Goal: Task Accomplishment & Management: Manage account settings

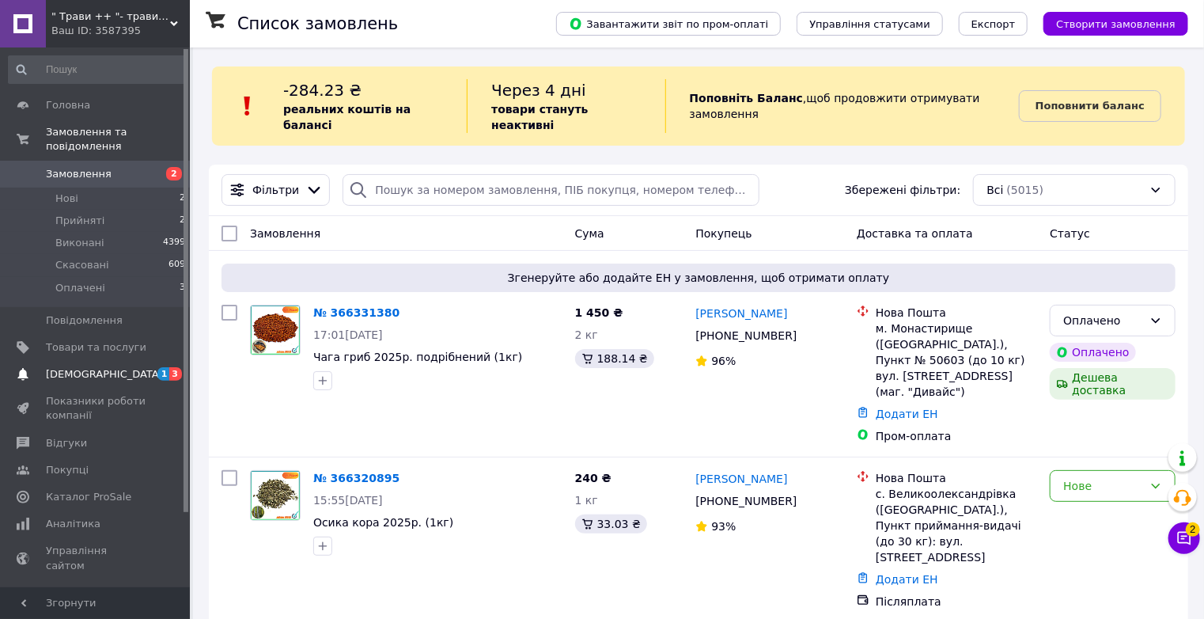
click at [75, 367] on span "[DEMOGRAPHIC_DATA]" at bounding box center [104, 374] width 117 height 14
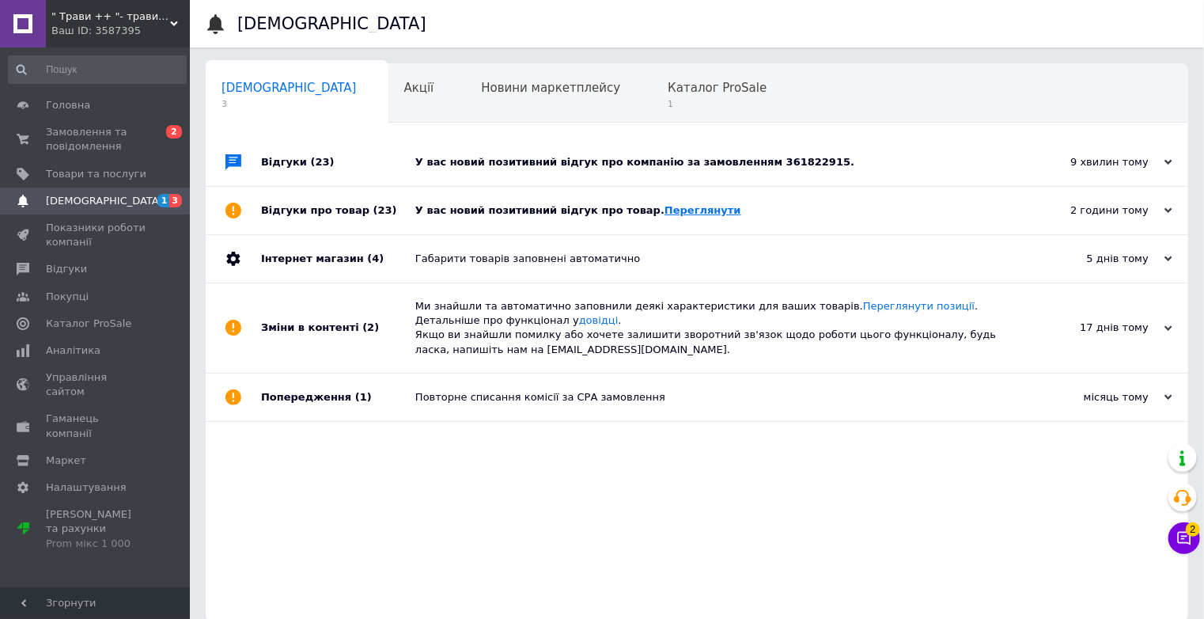
click at [671, 210] on link "Переглянути" at bounding box center [702, 210] width 77 height 12
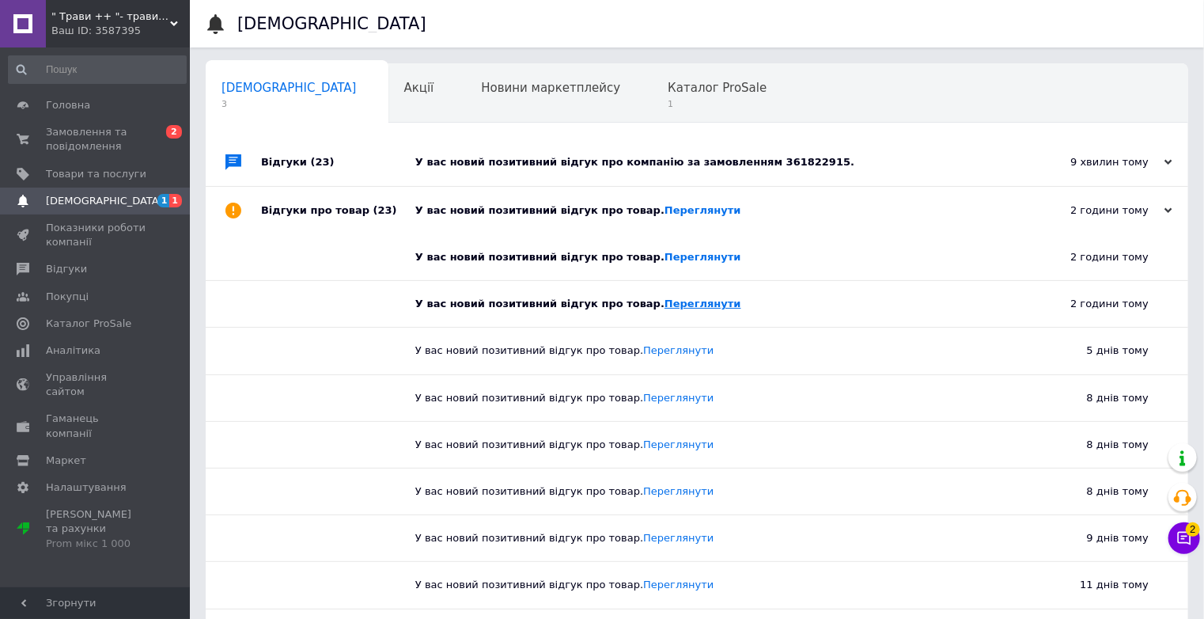
click at [677, 301] on link "Переглянути" at bounding box center [702, 303] width 77 height 12
click at [823, 164] on div "У вас новий позитивний відгук про компанію за замовленням 361822915." at bounding box center [714, 162] width 599 height 14
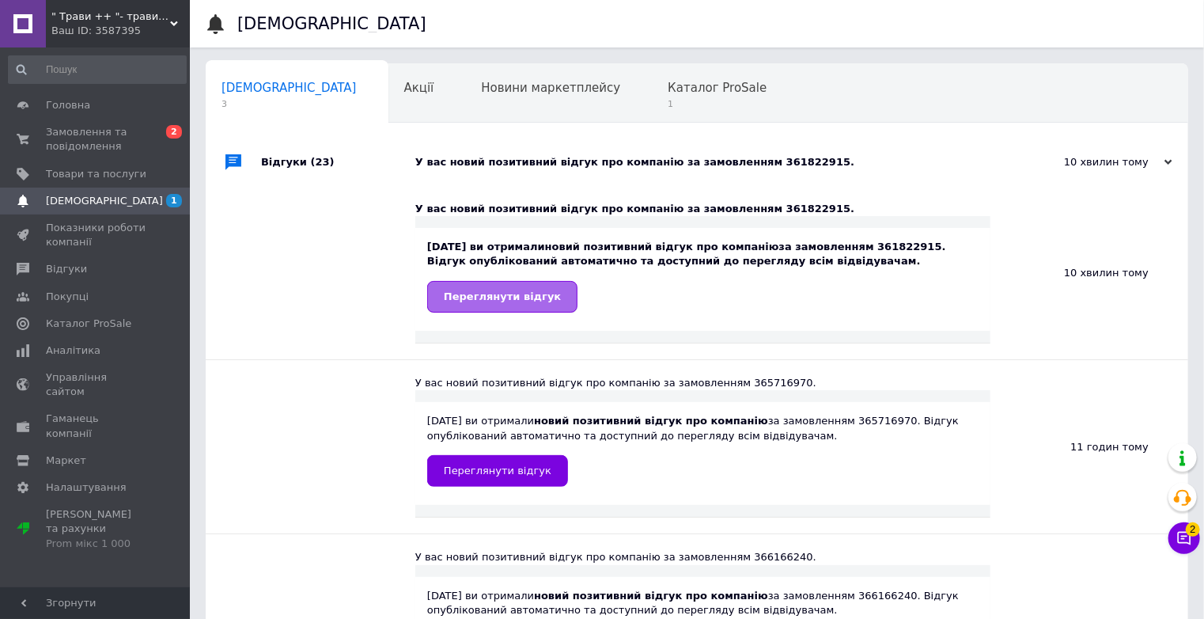
click at [532, 293] on span "Переглянути відгук" at bounding box center [502, 296] width 117 height 12
click at [668, 100] on span "1" at bounding box center [717, 104] width 99 height 12
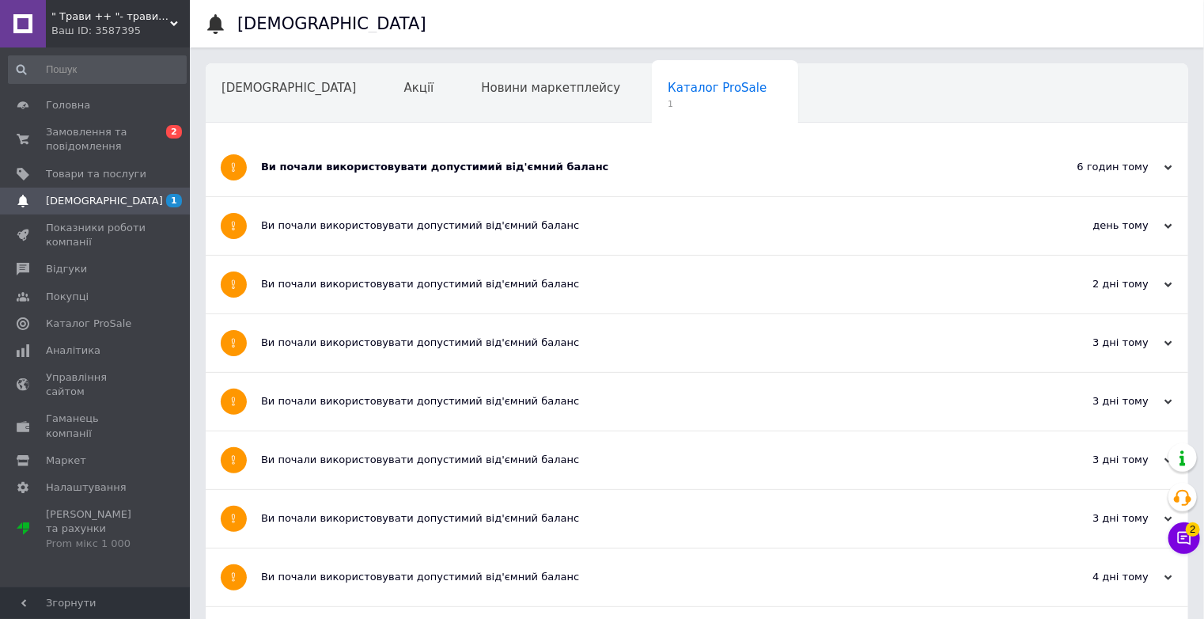
click at [759, 180] on div "Ви почали використовувати допустимий від'ємний баланс" at bounding box center [637, 167] width 753 height 58
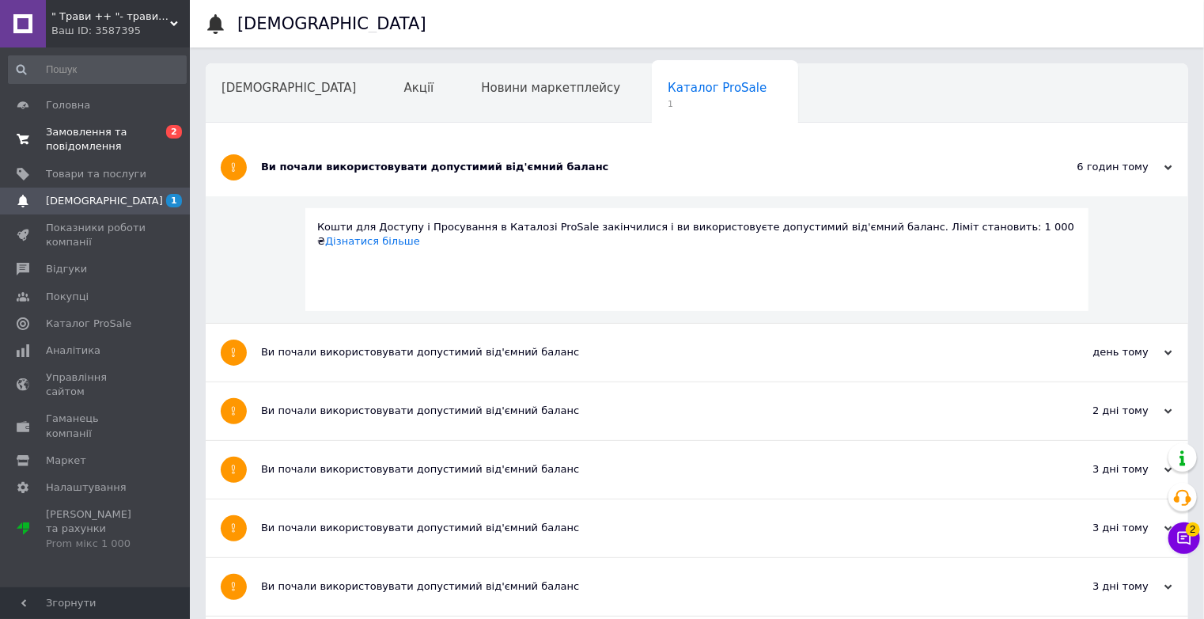
click at [57, 139] on span "Замовлення та повідомлення" at bounding box center [96, 139] width 100 height 28
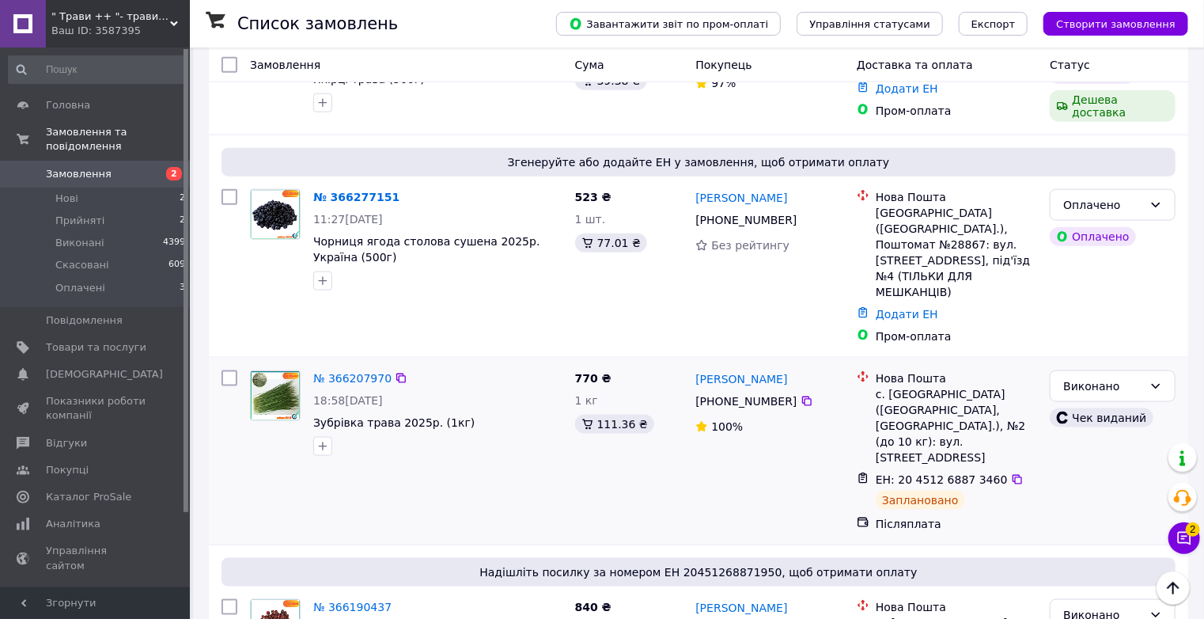
scroll to position [823, 0]
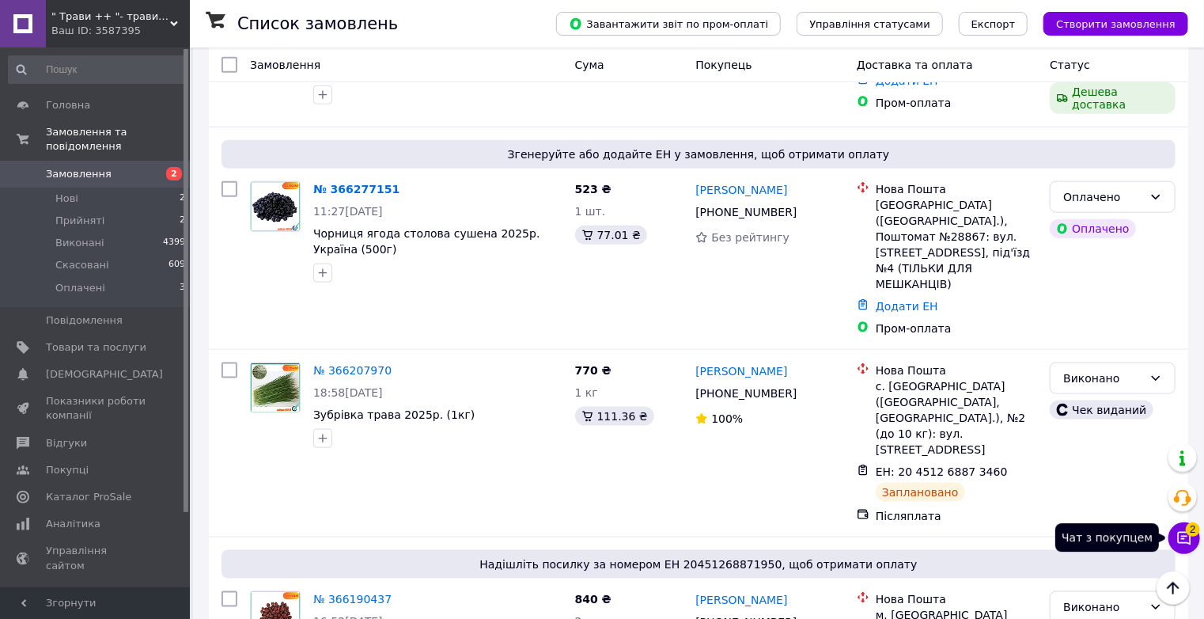
click at [1190, 543] on icon at bounding box center [1184, 538] width 13 height 13
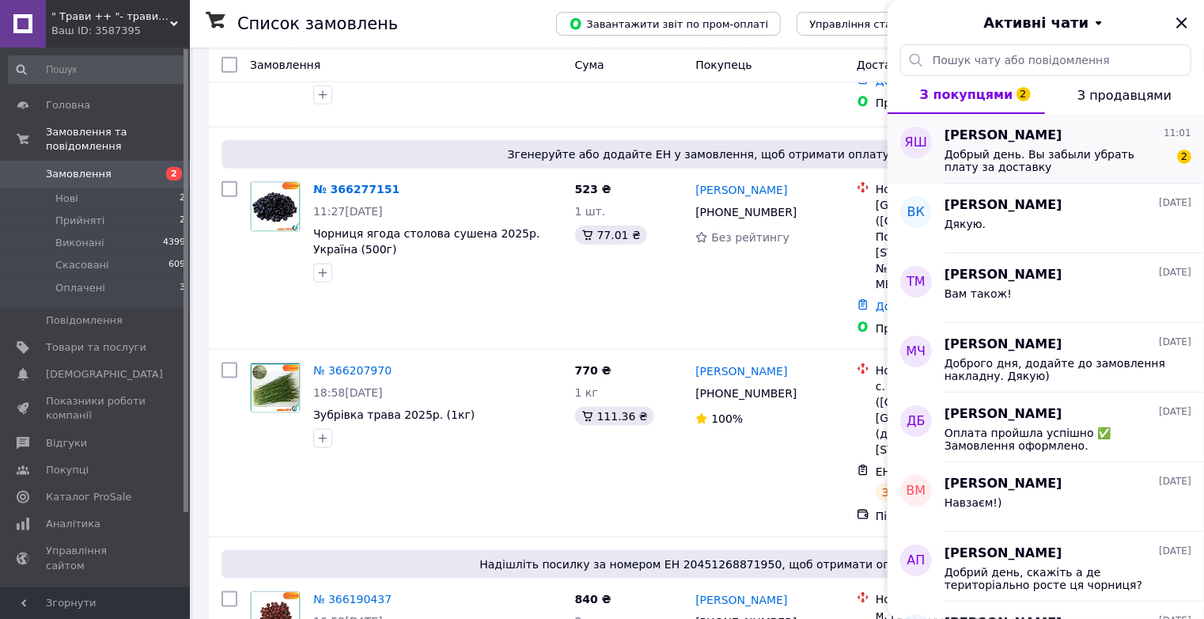
click at [1076, 170] on span "Добрый день. Вы забыли убрать плату за доставку" at bounding box center [1057, 160] width 225 height 25
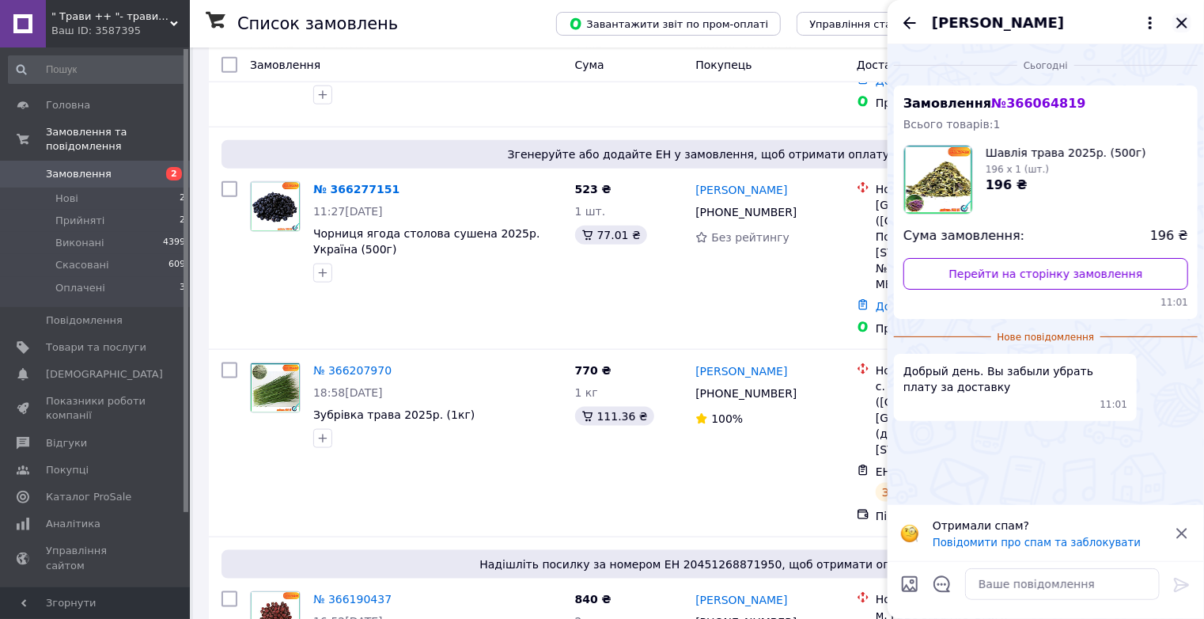
click at [1183, 22] on icon "Закрити" at bounding box center [1181, 22] width 10 height 10
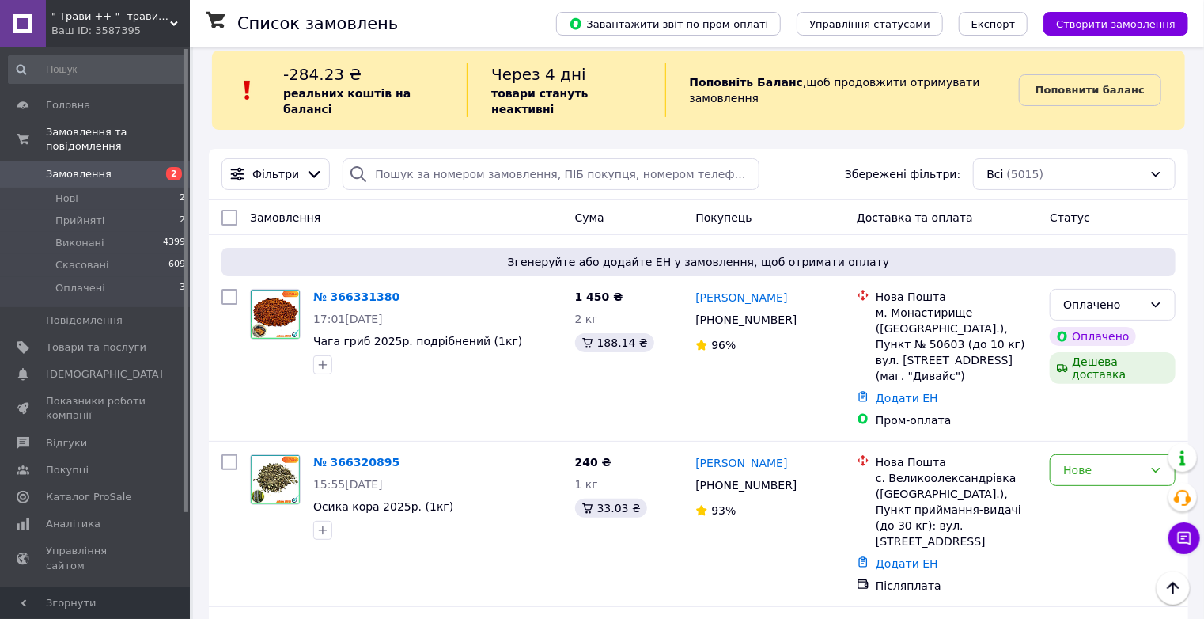
scroll to position [0, 0]
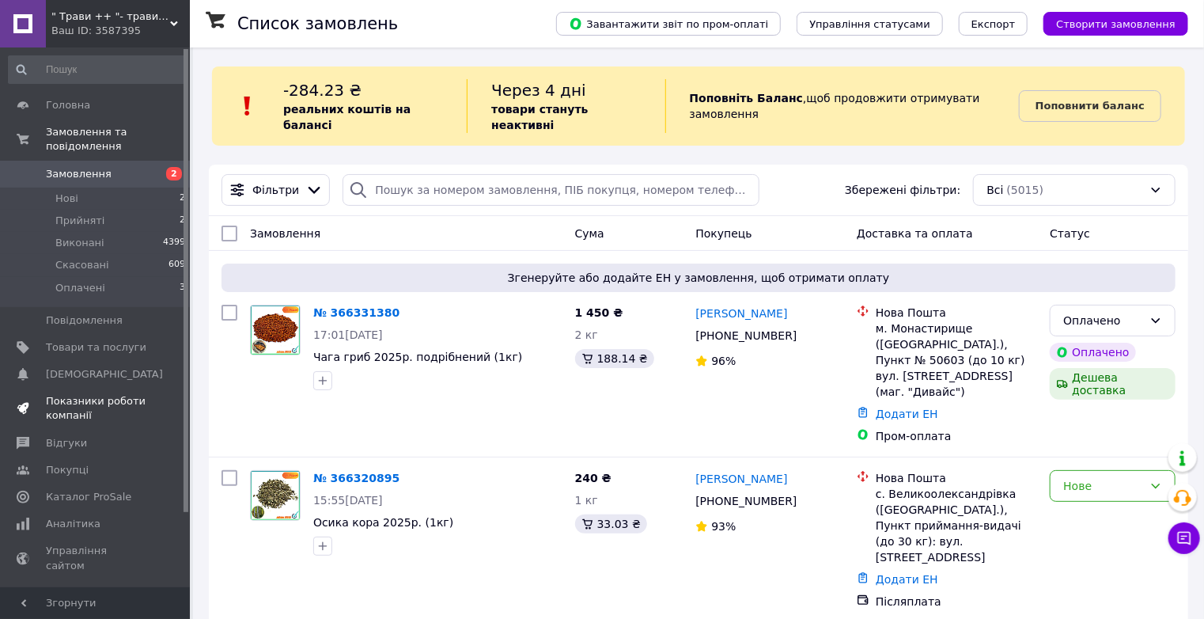
click at [118, 394] on span "Показники роботи компанії" at bounding box center [96, 408] width 100 height 28
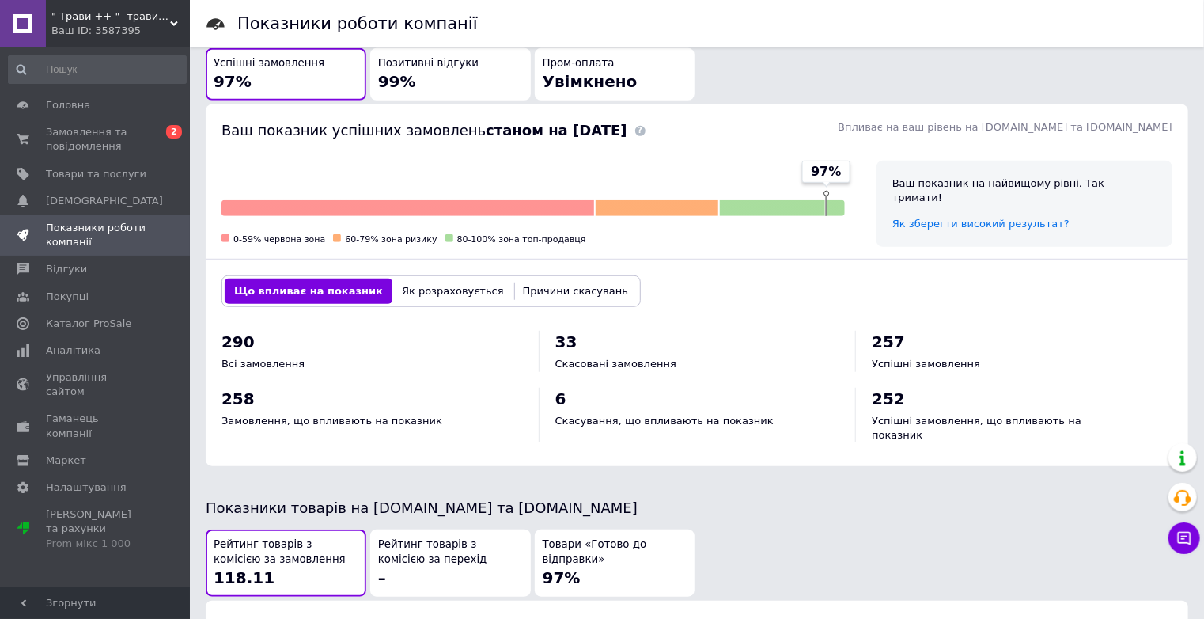
scroll to position [781, 0]
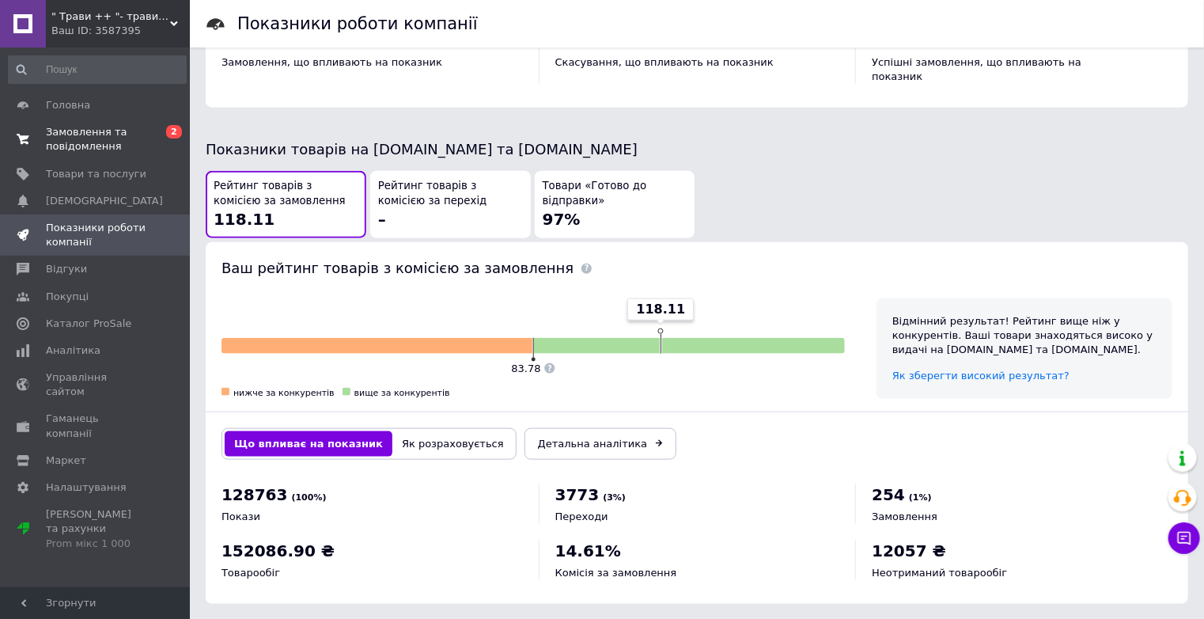
click at [100, 140] on span "Замовлення та повідомлення" at bounding box center [96, 139] width 100 height 28
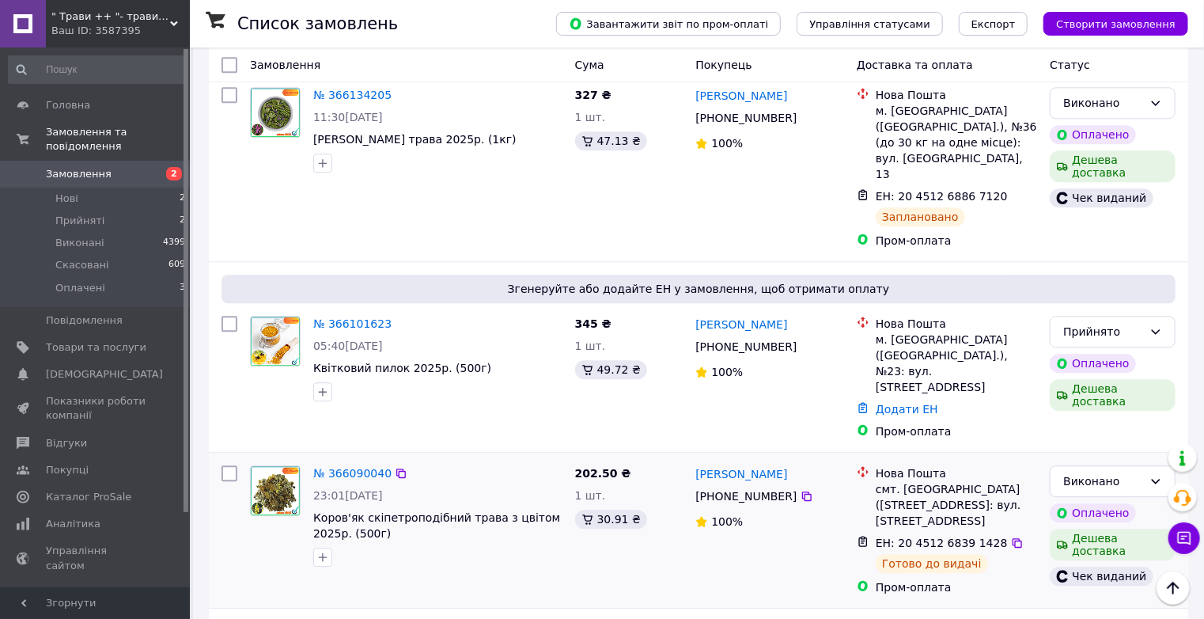
scroll to position [1962, 0]
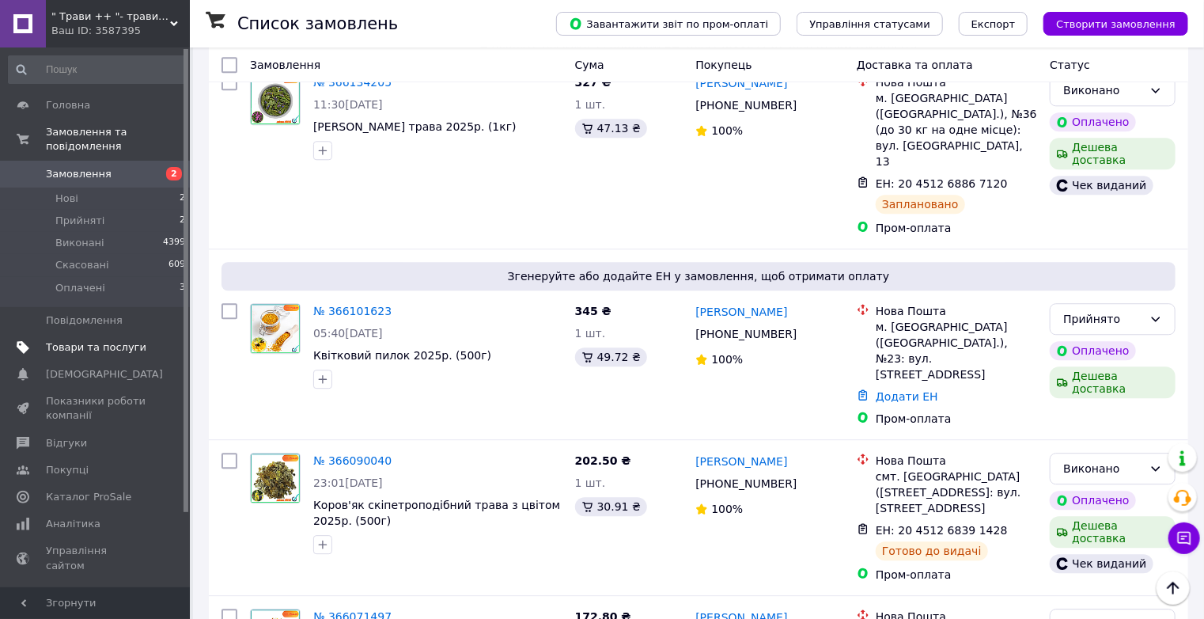
click at [51, 340] on span "Товари та послуги" at bounding box center [96, 347] width 100 height 14
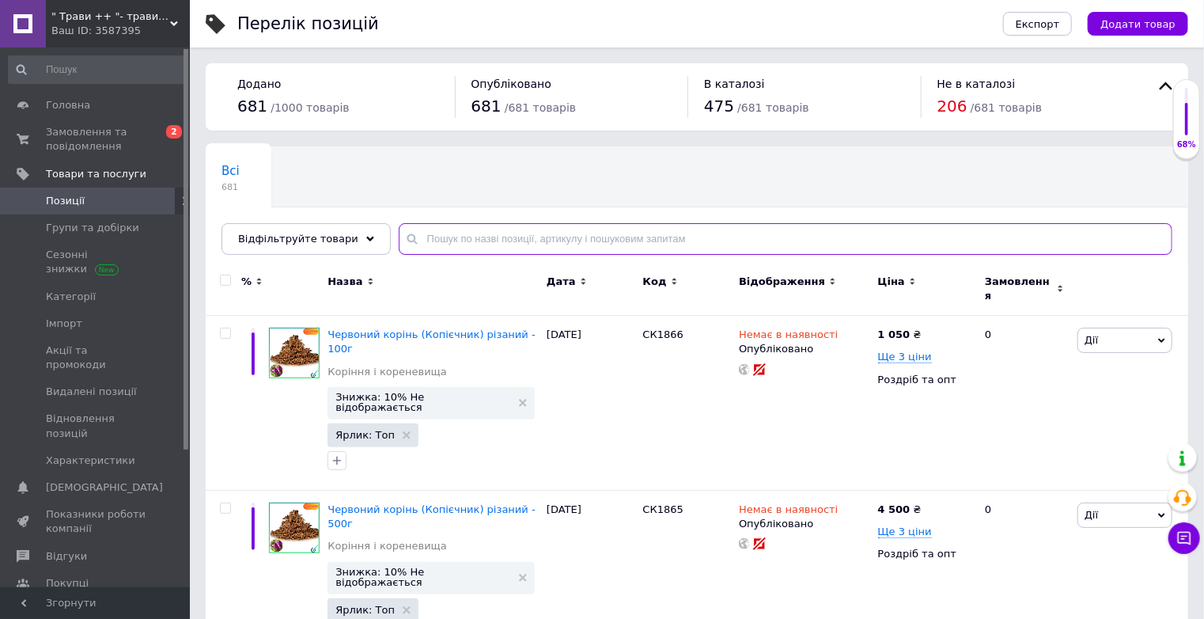
click at [442, 237] on input "text" at bounding box center [786, 239] width 774 height 32
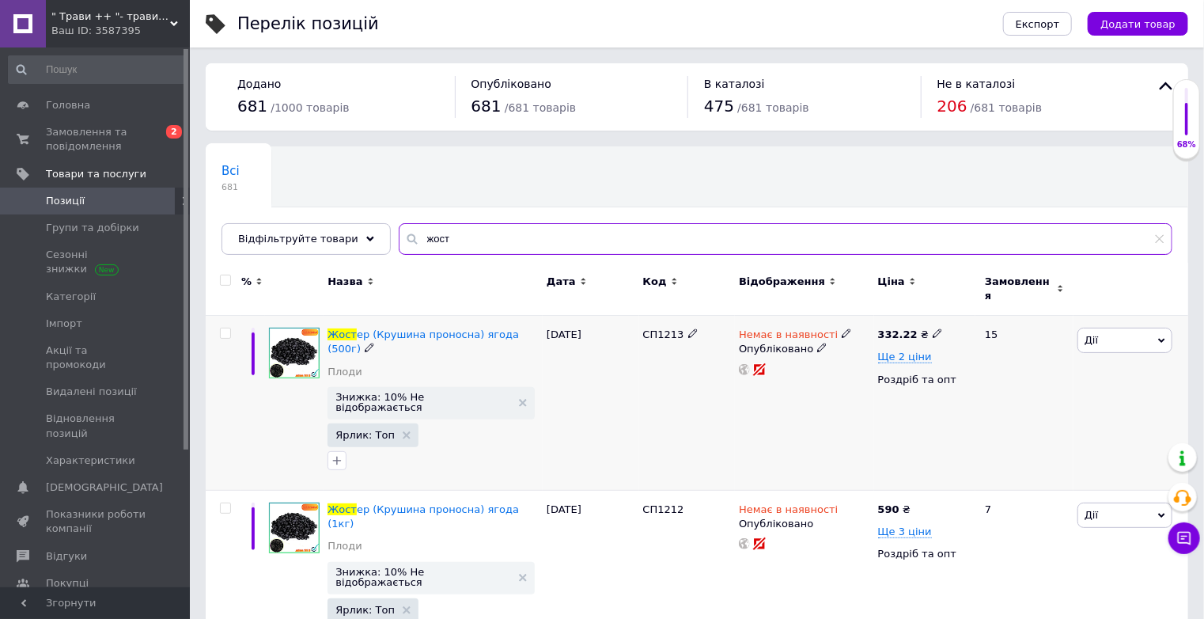
type input "жост"
click at [842, 329] on use at bounding box center [846, 333] width 9 height 9
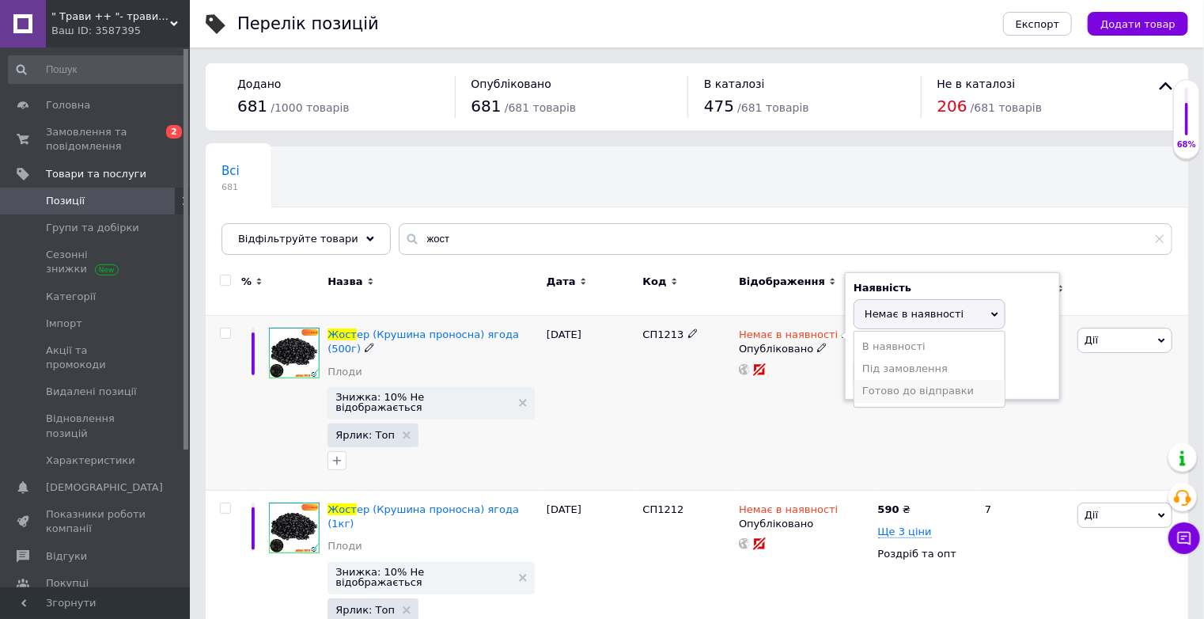
click at [896, 380] on li "Готово до відправки" at bounding box center [929, 391] width 150 height 22
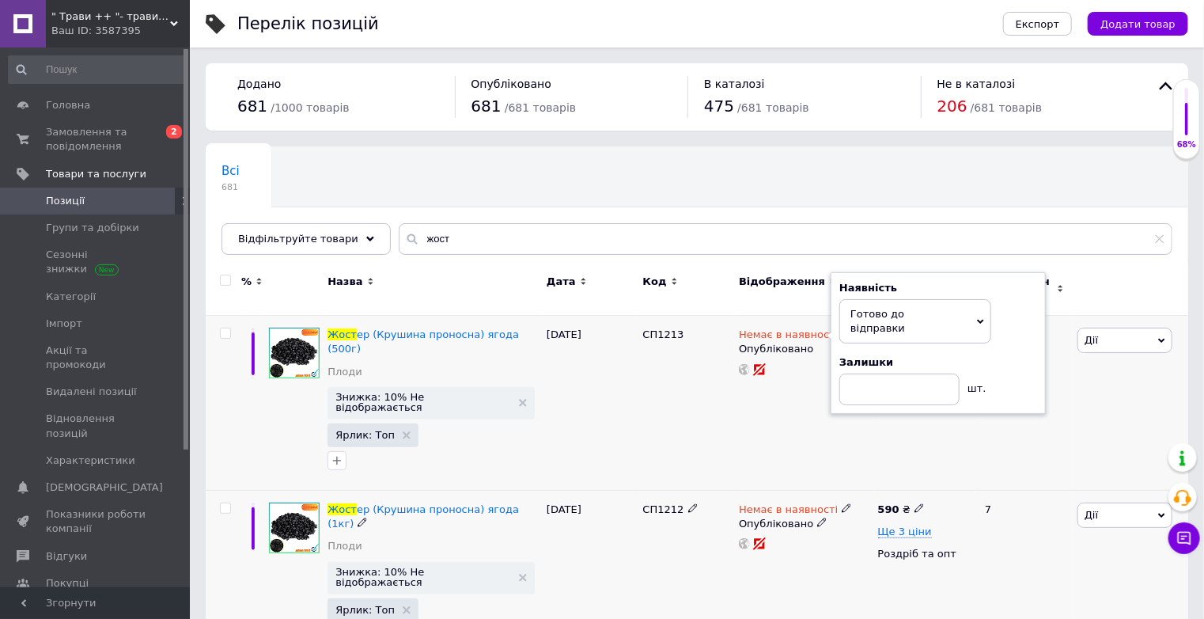
click at [842, 503] on icon at bounding box center [846, 507] width 9 height 9
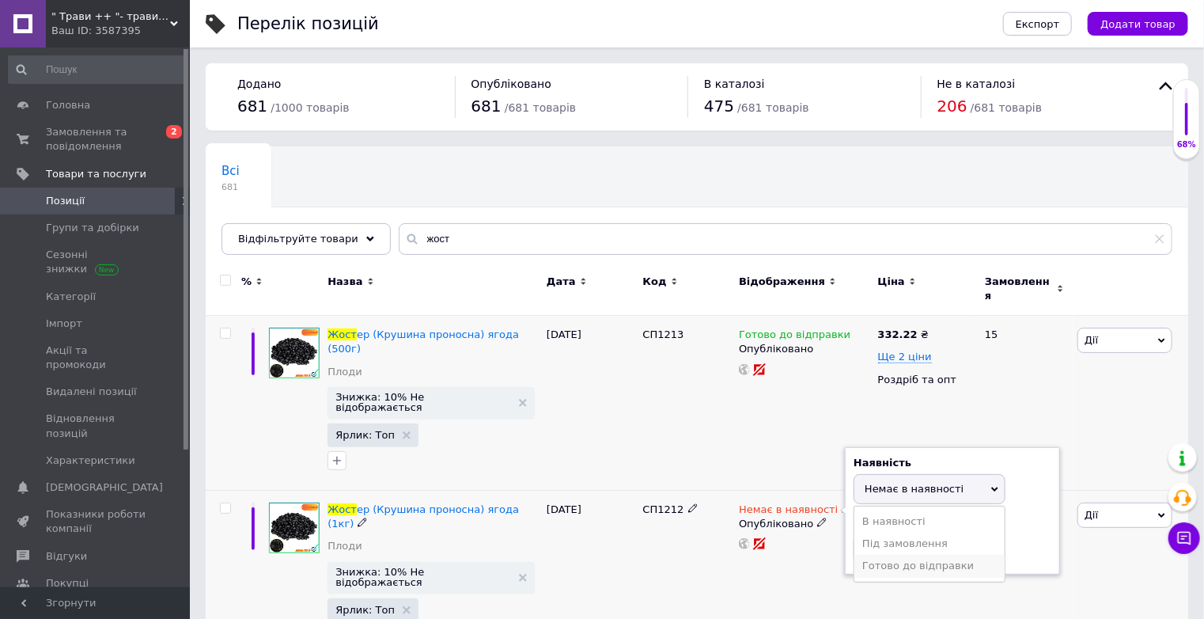
click at [880, 555] on li "Готово до відправки" at bounding box center [929, 566] width 150 height 22
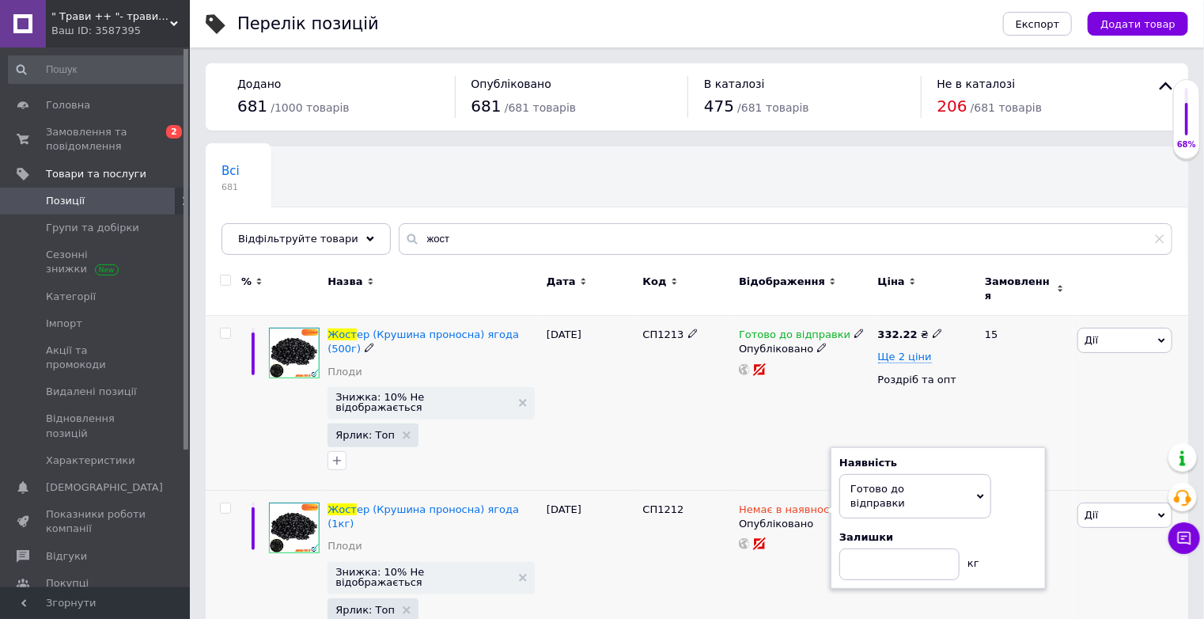
click at [731, 423] on div "СП1213" at bounding box center [687, 403] width 97 height 175
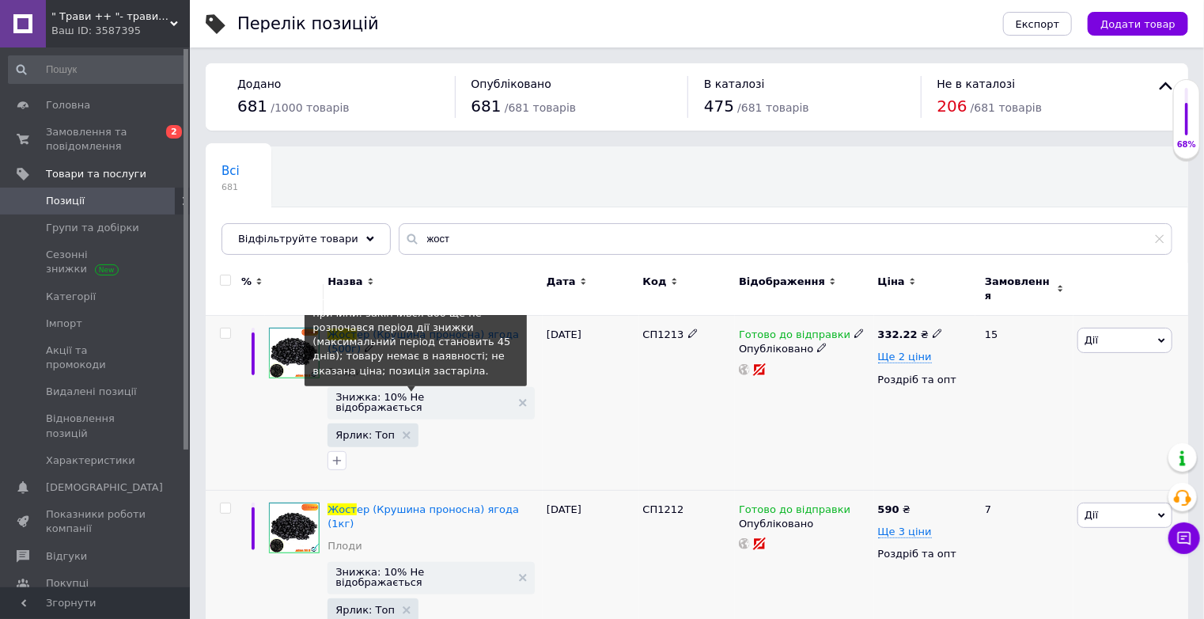
click at [470, 392] on span "Знижка: 10% Не відображається" at bounding box center [423, 402] width 176 height 21
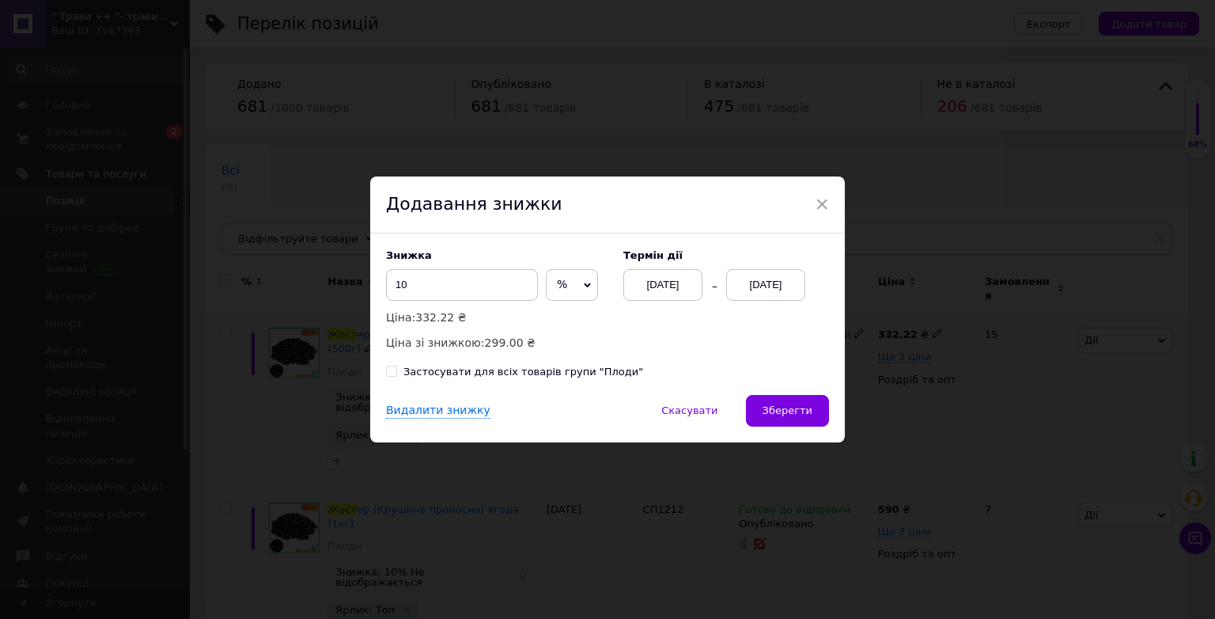
click at [785, 292] on div "12.10.2025" at bounding box center [765, 285] width 79 height 32
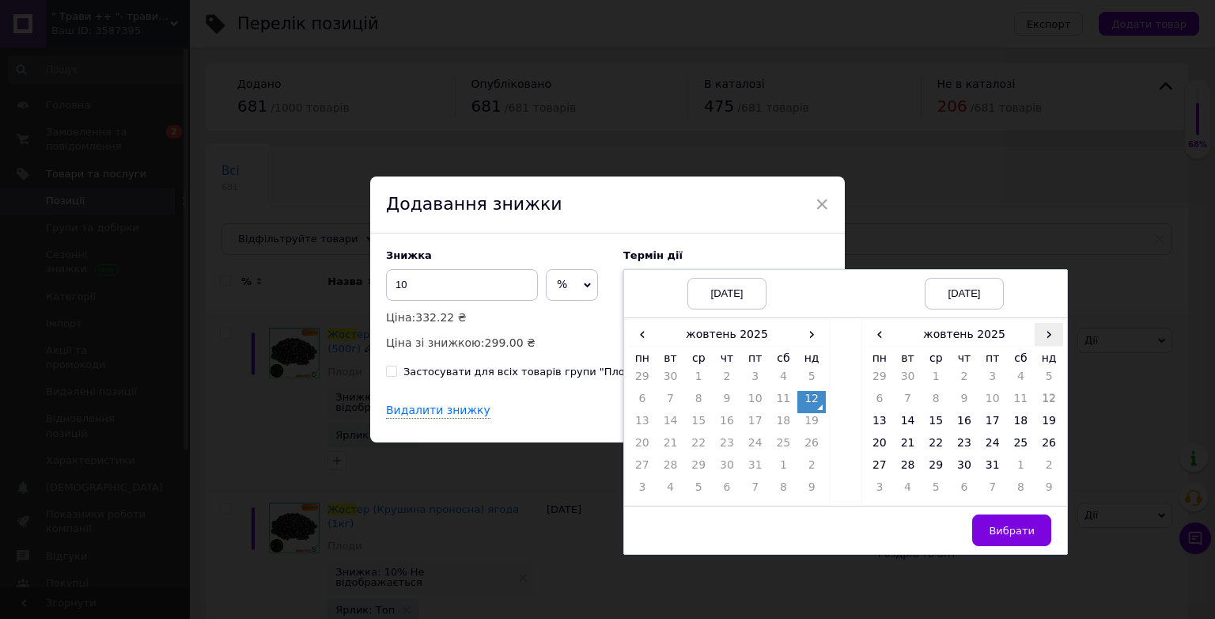
click at [1038, 339] on span "›" at bounding box center [1049, 334] width 28 height 23
click at [941, 471] on td "26" at bounding box center [936, 468] width 28 height 22
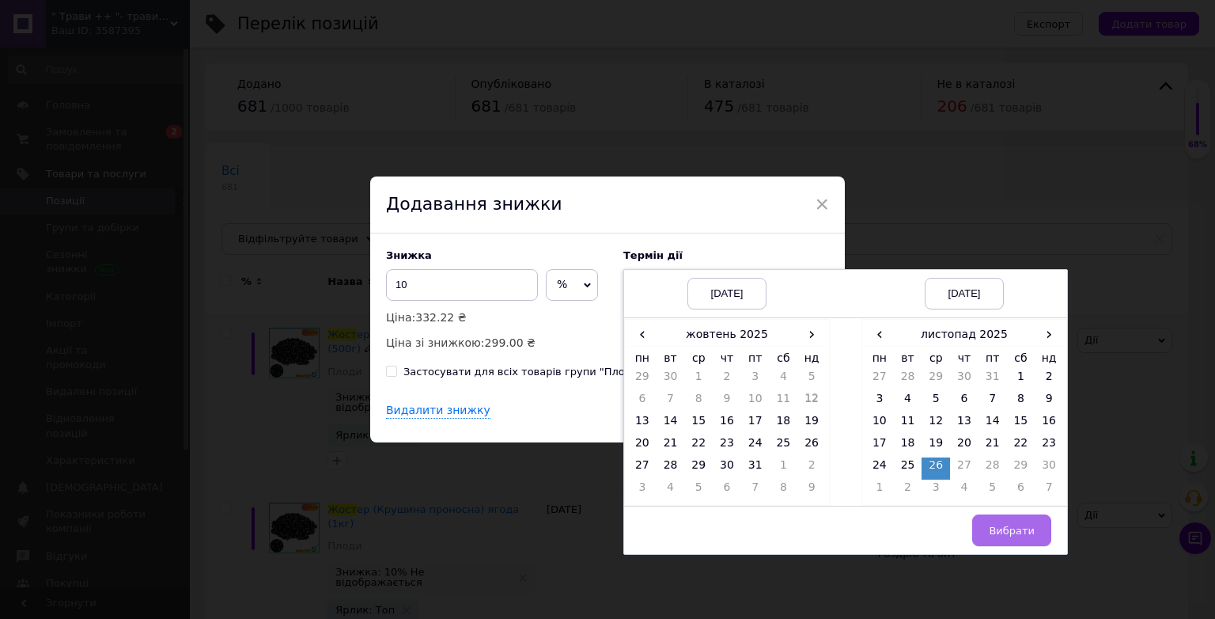
click at [1013, 518] on button "Вибрати" at bounding box center [1011, 530] width 79 height 32
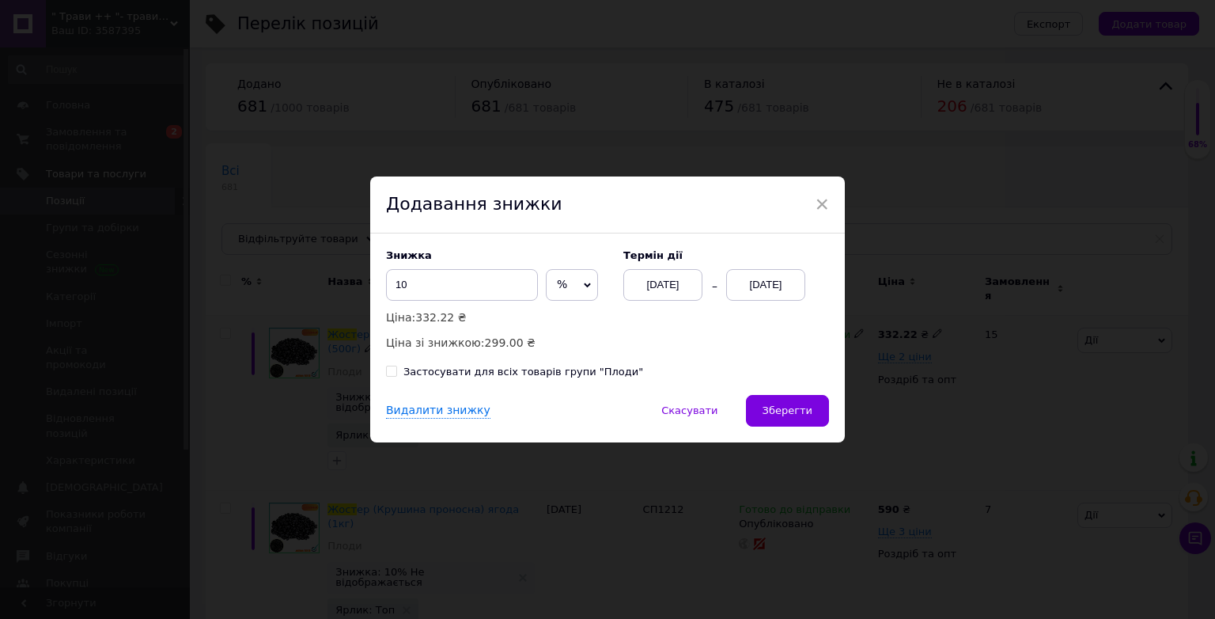
click at [396, 372] on label "Застосувати для всіх товарів групи "Плоди"" at bounding box center [514, 372] width 257 height 14
click at [396, 372] on input "Застосувати для всіх товарів групи "Плоди"" at bounding box center [391, 370] width 10 height 10
checkbox input "true"
click at [803, 415] on span "Зберегти" at bounding box center [788, 410] width 50 height 12
